Goal: Use online tool/utility: Utilize a website feature to perform a specific function

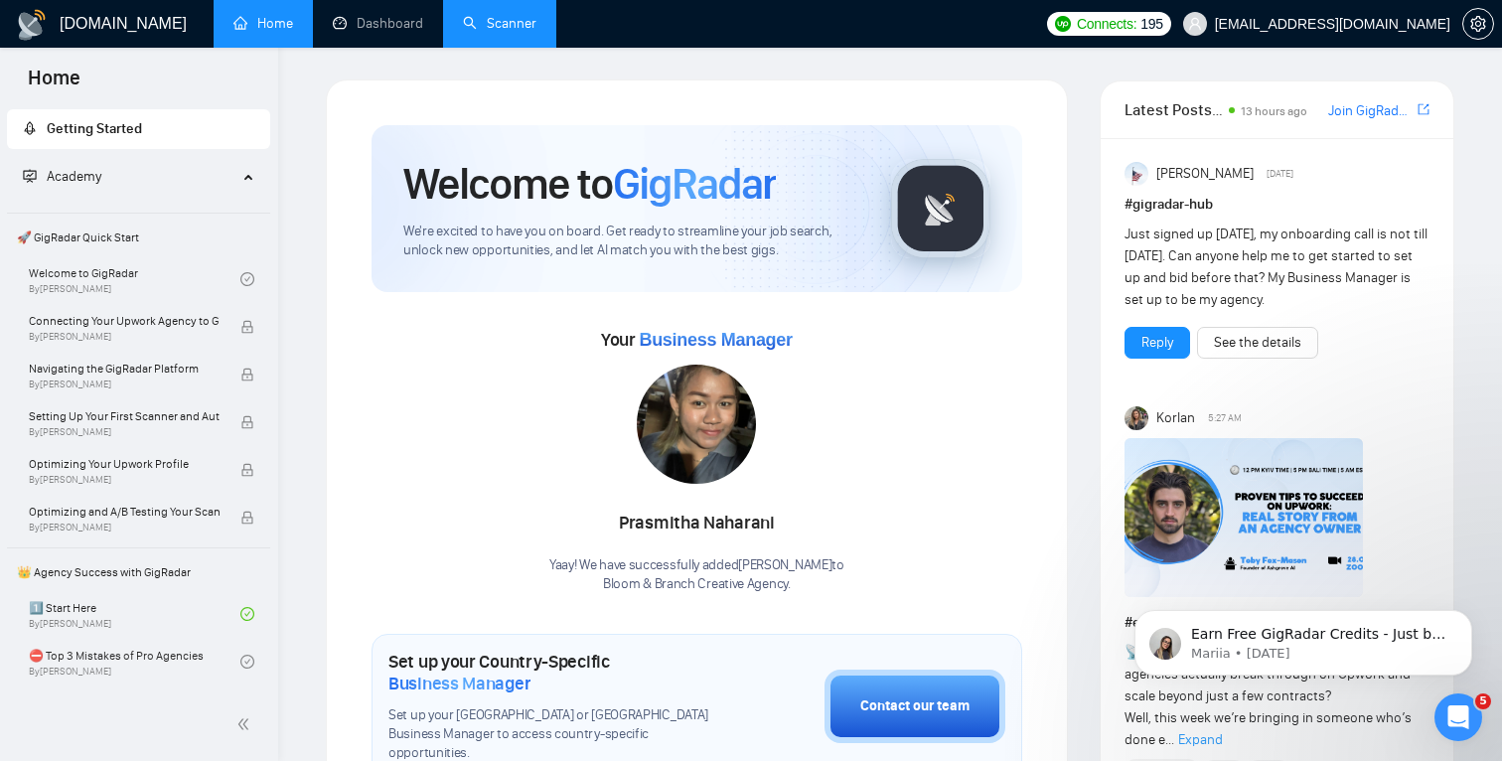
click at [504, 32] on link "Scanner" at bounding box center [500, 23] width 74 height 17
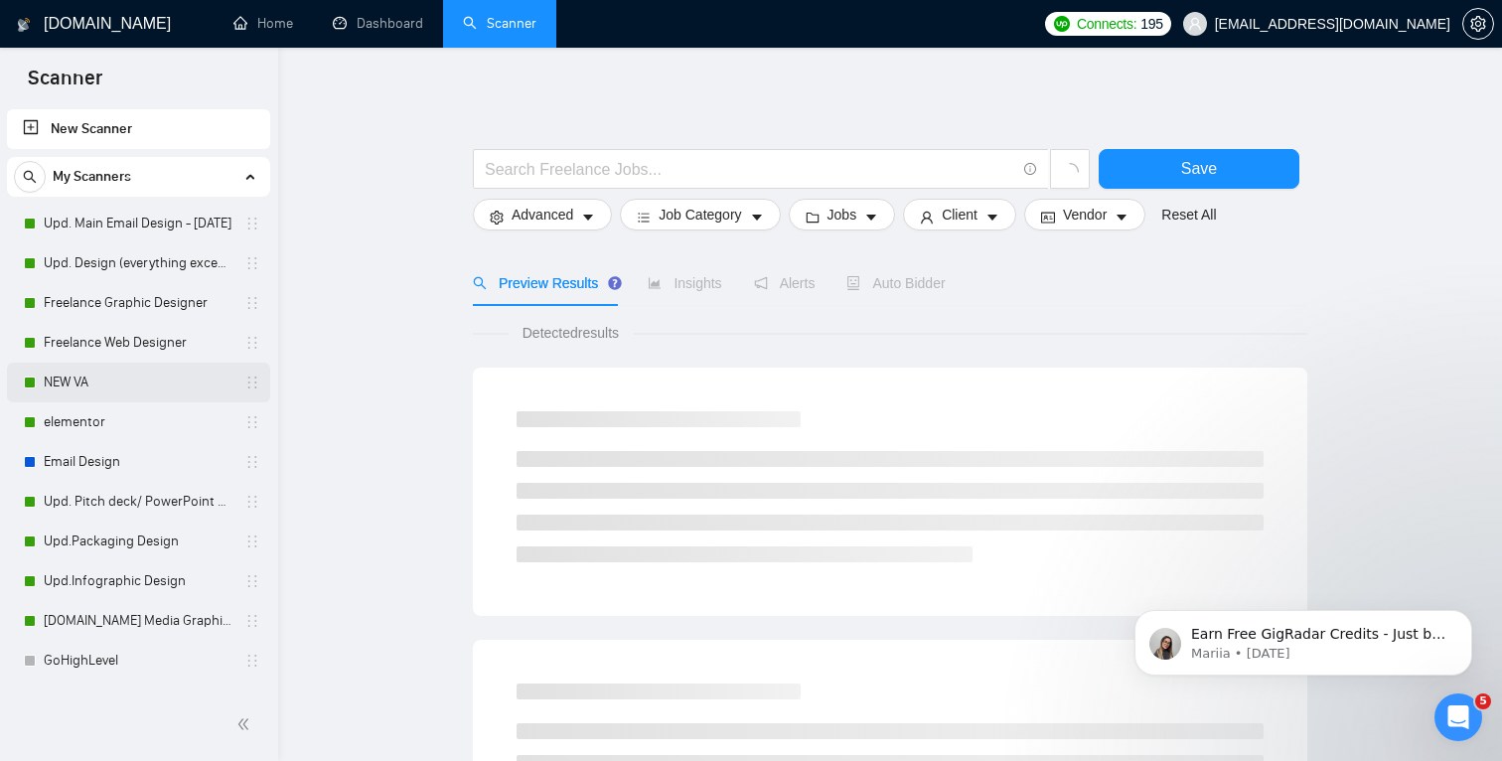
click at [128, 385] on link "NEW VA" at bounding box center [138, 383] width 189 height 40
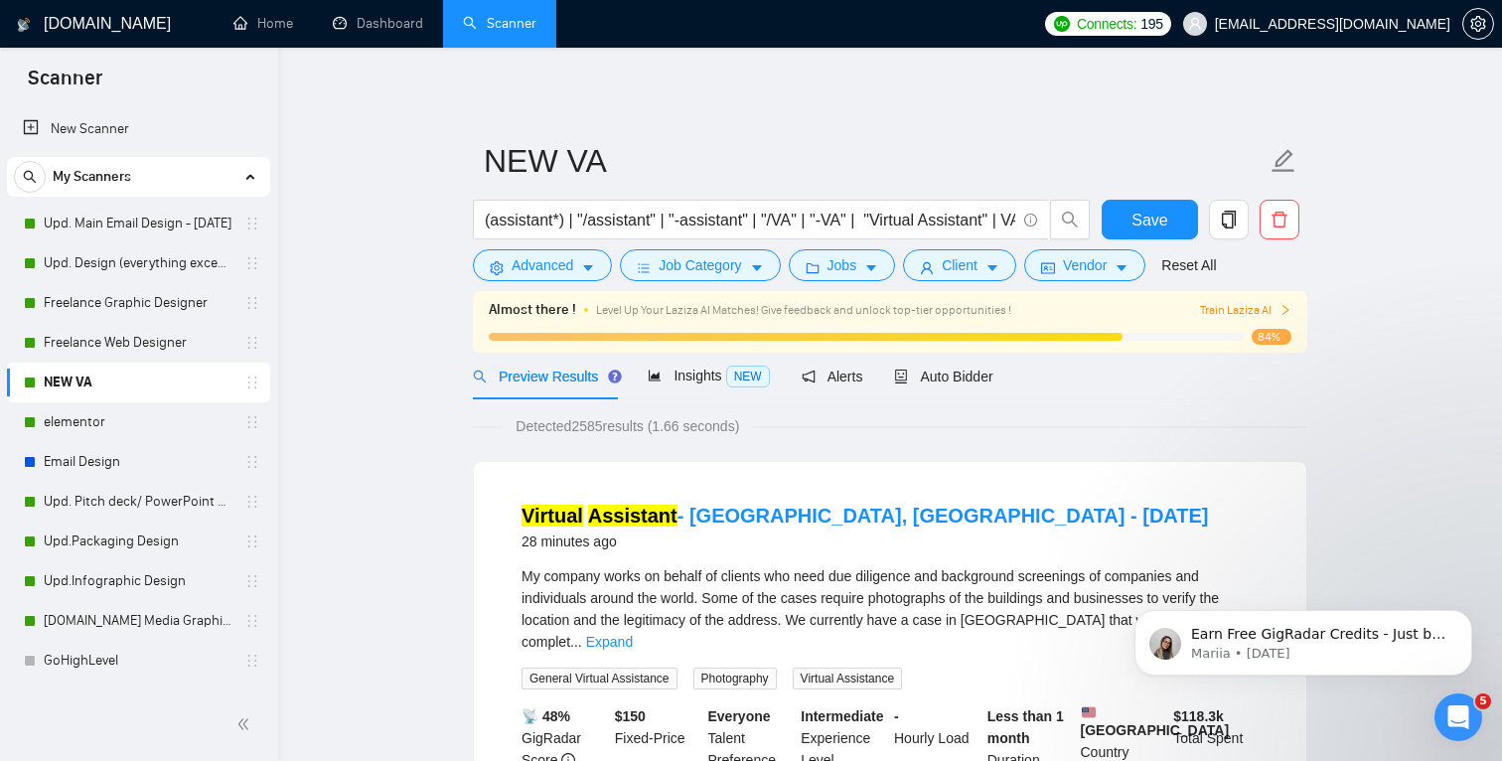
click at [168, 388] on link "NEW VA" at bounding box center [138, 383] width 189 height 40
click at [974, 389] on div "Auto Bidder" at bounding box center [943, 376] width 98 height 47
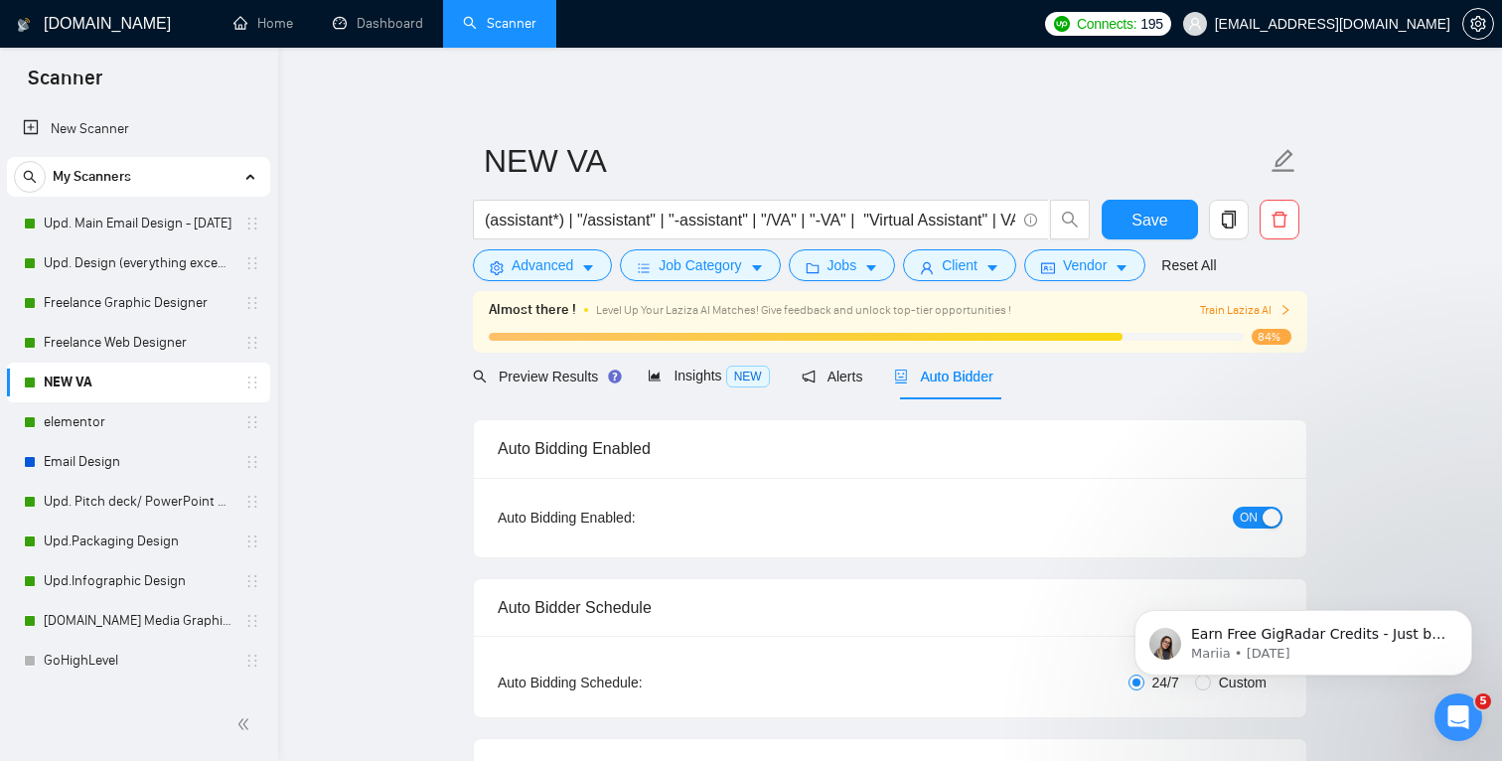
click at [1267, 504] on div "ON" at bounding box center [1151, 518] width 261 height 32
click at [1260, 527] on div "ON" at bounding box center [1151, 518] width 261 height 32
click at [1262, 517] on div "button" at bounding box center [1271, 518] width 18 height 18
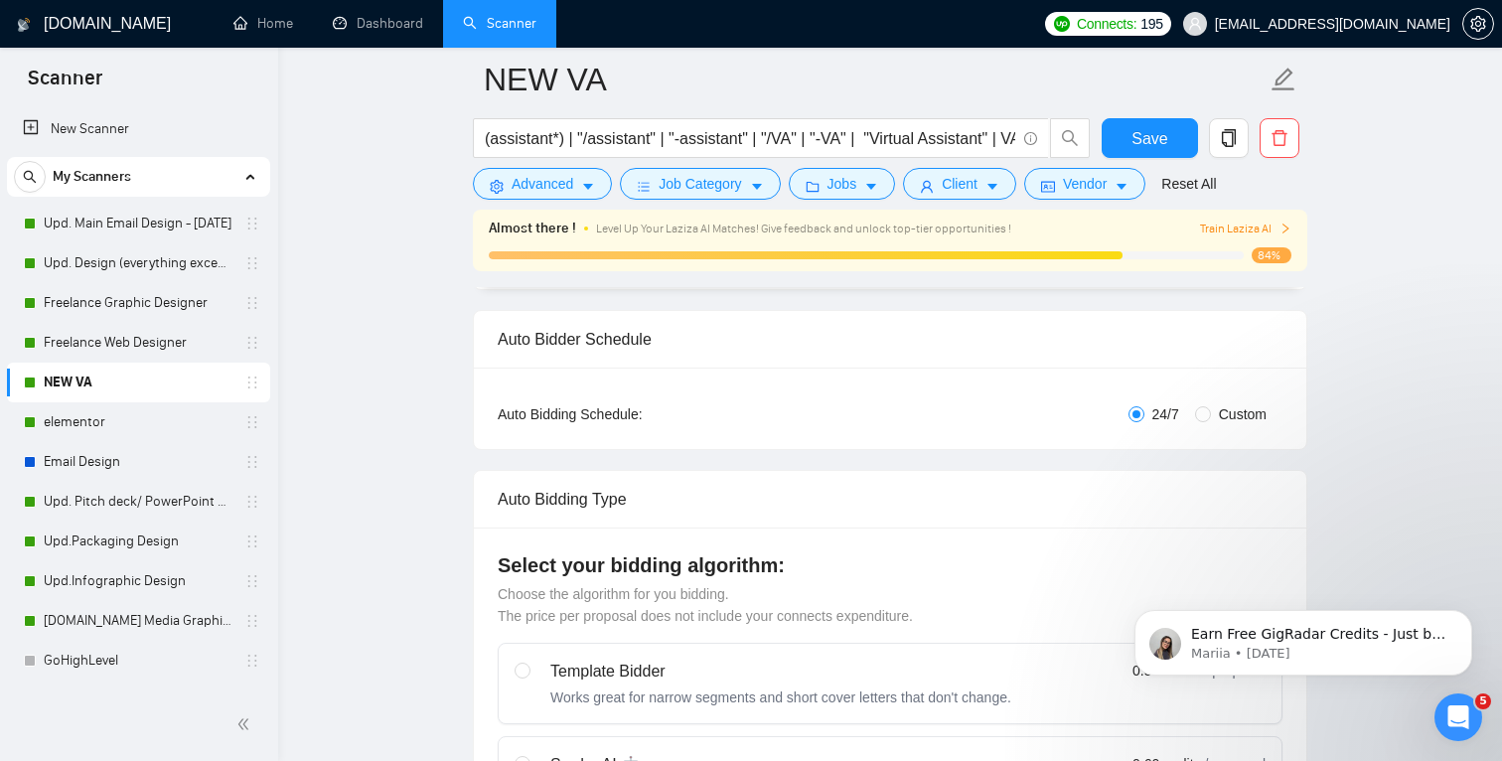
scroll to position [298, 0]
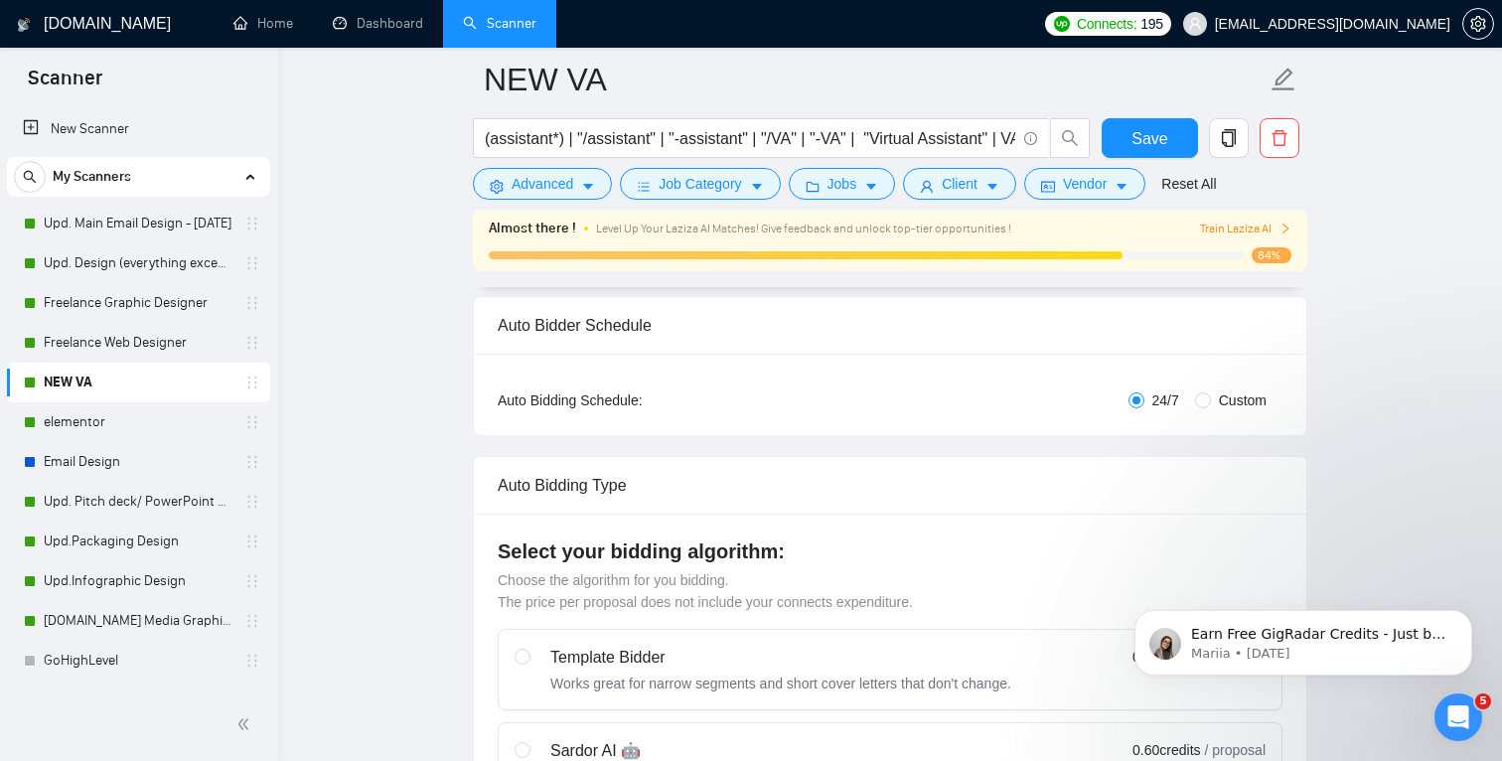
click at [1168, 146] on button "Save" at bounding box center [1150, 138] width 96 height 40
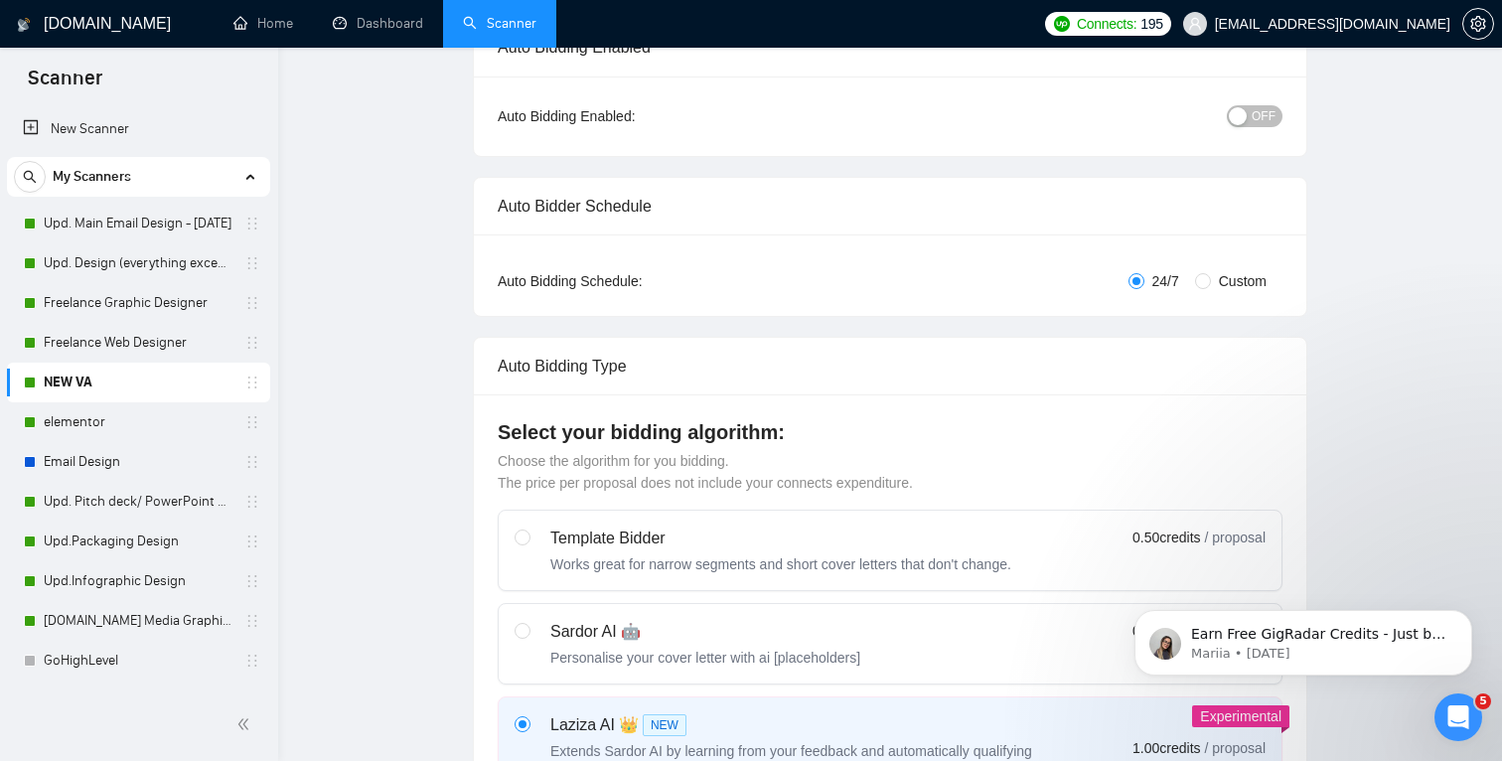
scroll to position [0, 0]
